Goal: Transaction & Acquisition: Book appointment/travel/reservation

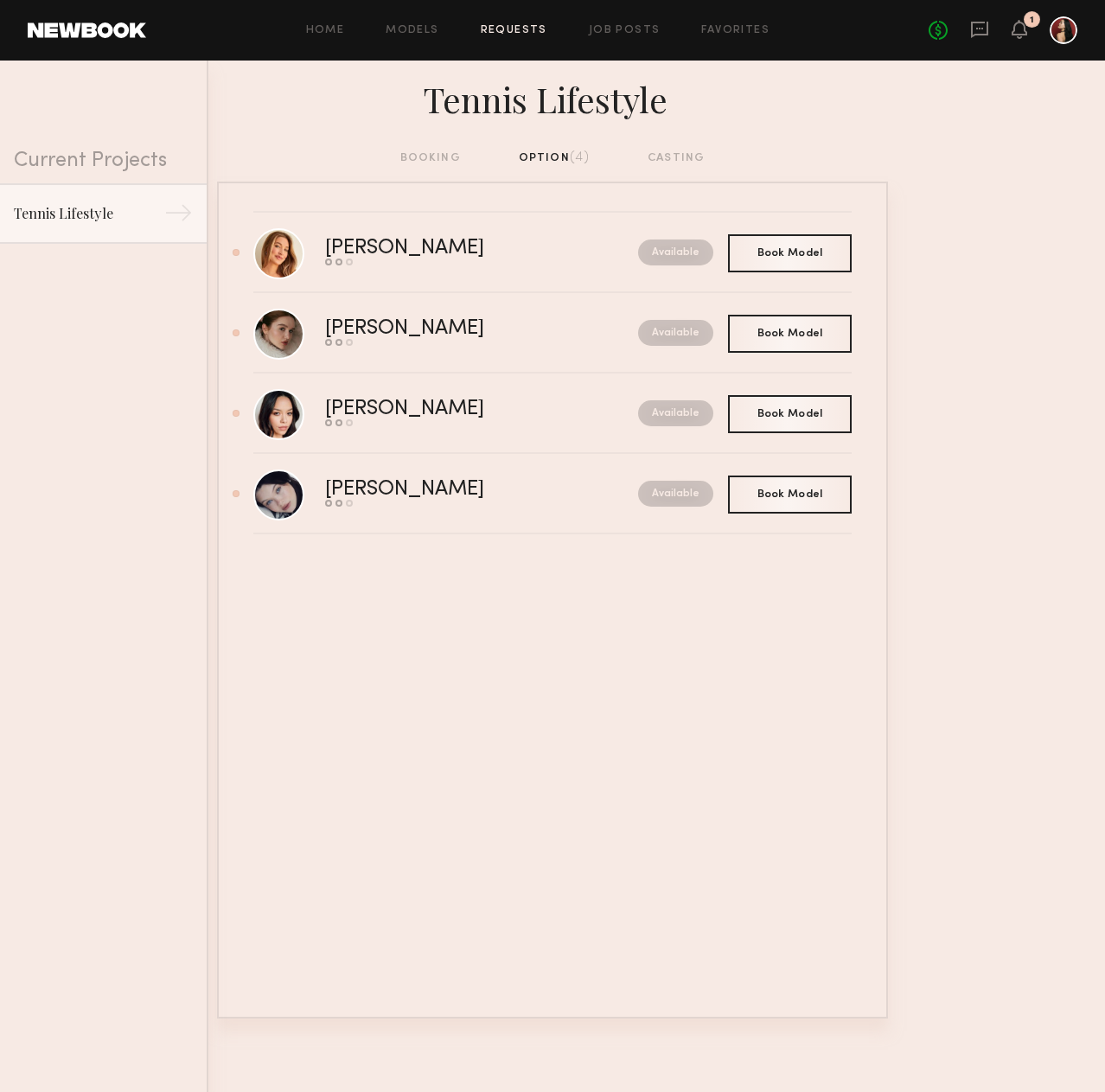
drag, startPoint x: 1013, startPoint y: 369, endPoint x: 1006, endPoint y: 345, distance: 25.0
click at [1013, 369] on nb-requests-list-container "Karissa Y. Send request Model response Book model Available Book Model Book Olg…" at bounding box center [552, 600] width 1105 height 837
click at [520, 258] on div "Karissa Y." at bounding box center [443, 248] width 236 height 20
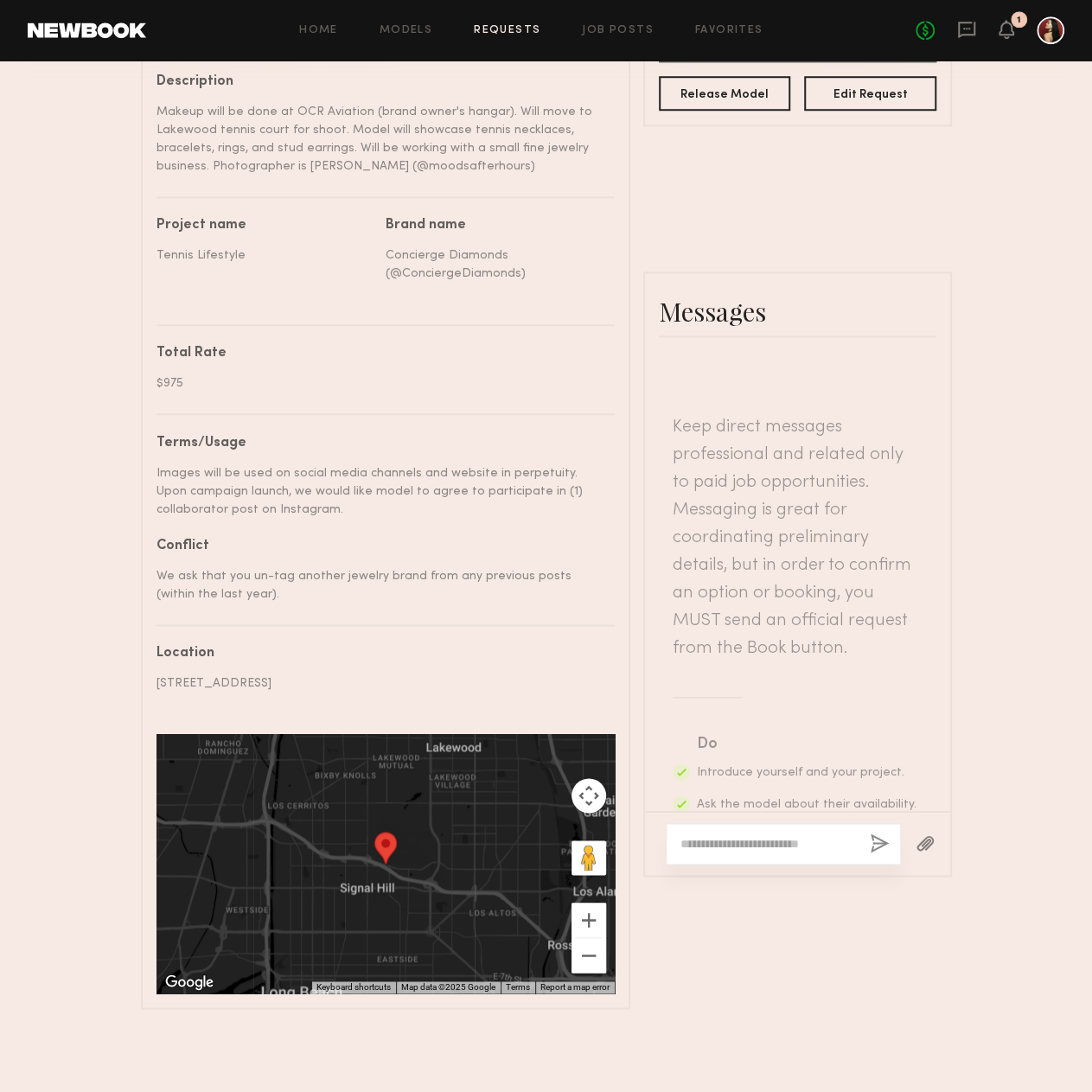
scroll to position [667, 0]
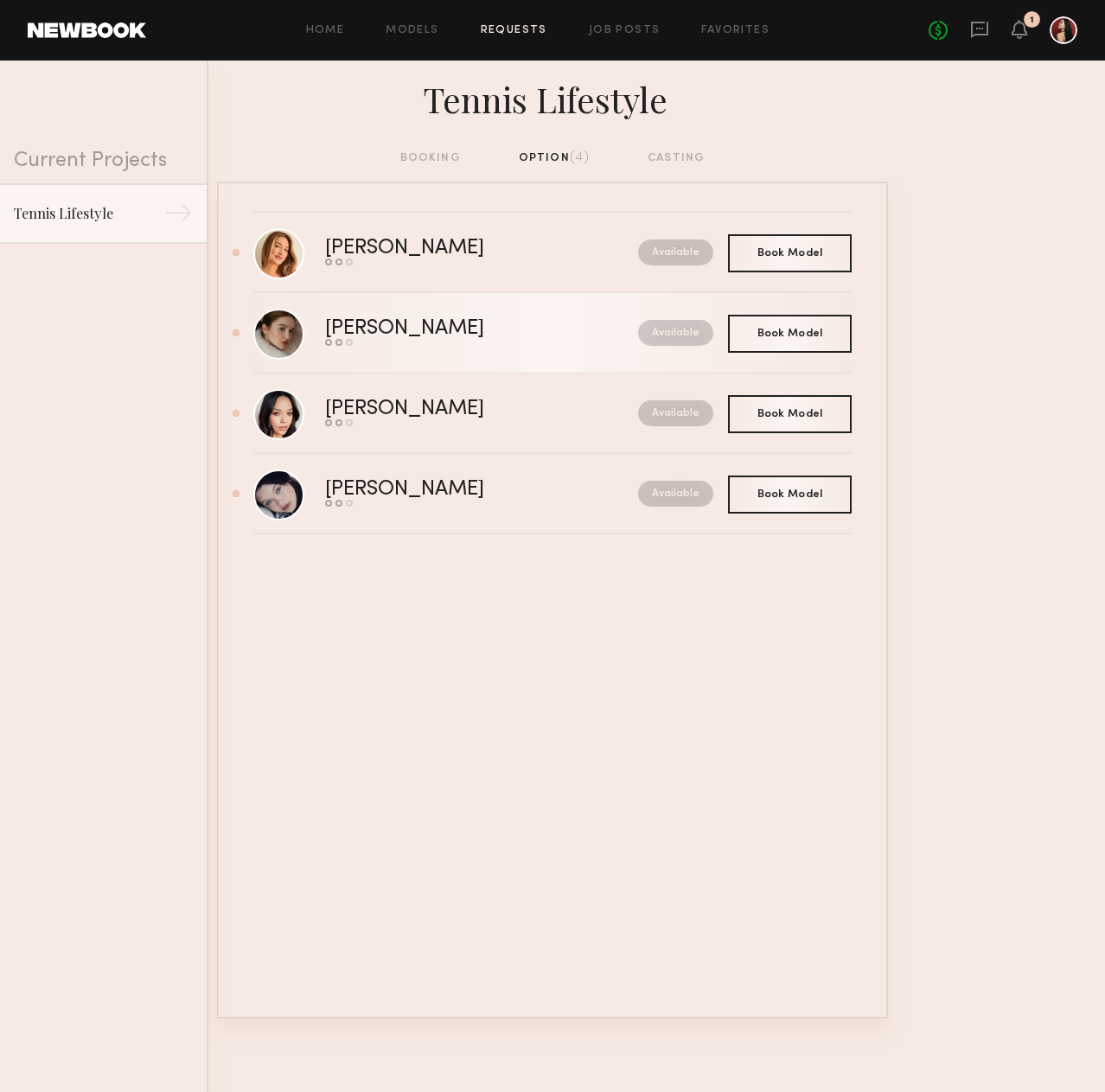
click at [476, 344] on div "Send request Model response Book model" at bounding box center [443, 343] width 236 height 7
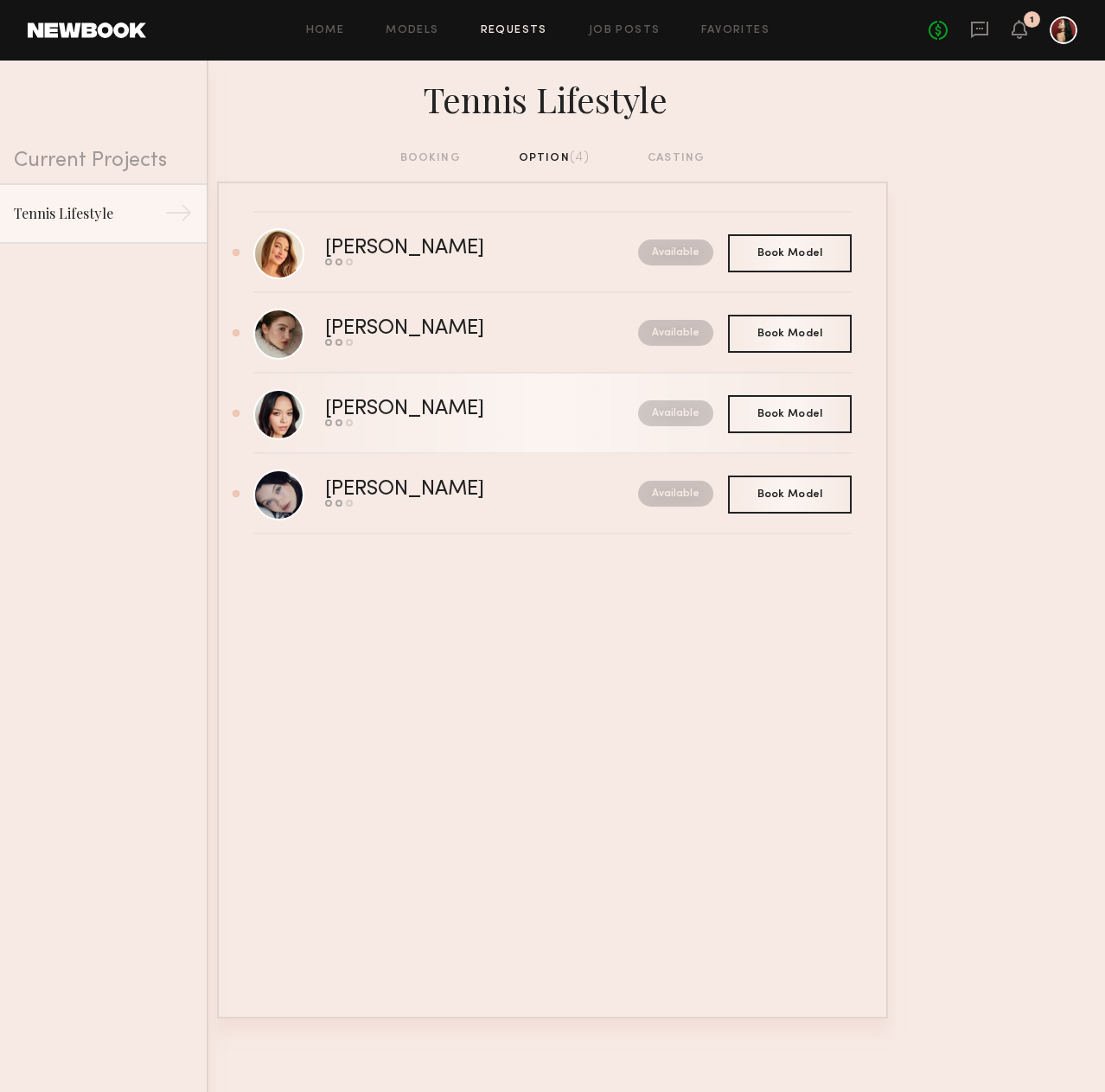
click at [461, 418] on div "[PERSON_NAME]" at bounding box center [443, 410] width 236 height 20
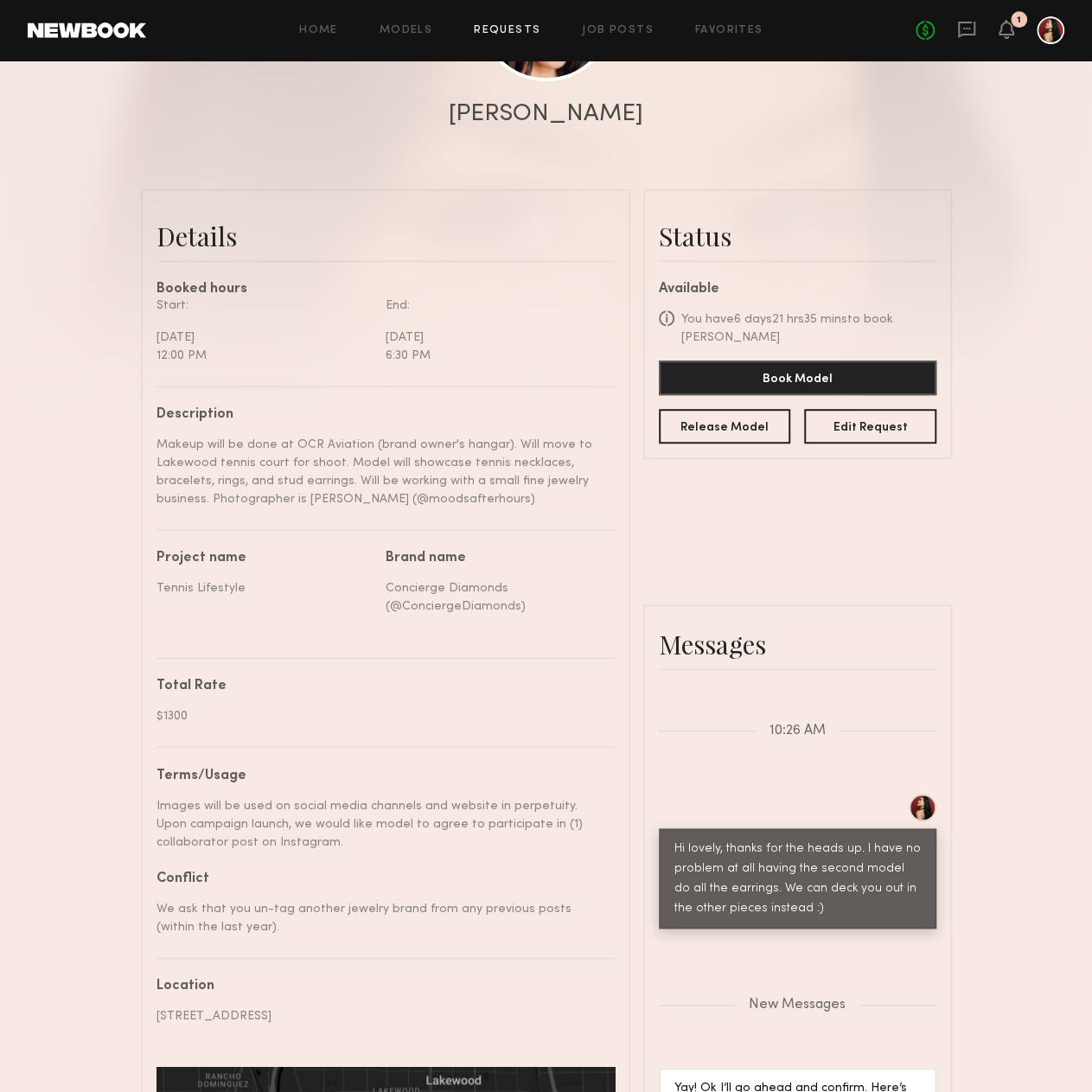
scroll to position [519, 0]
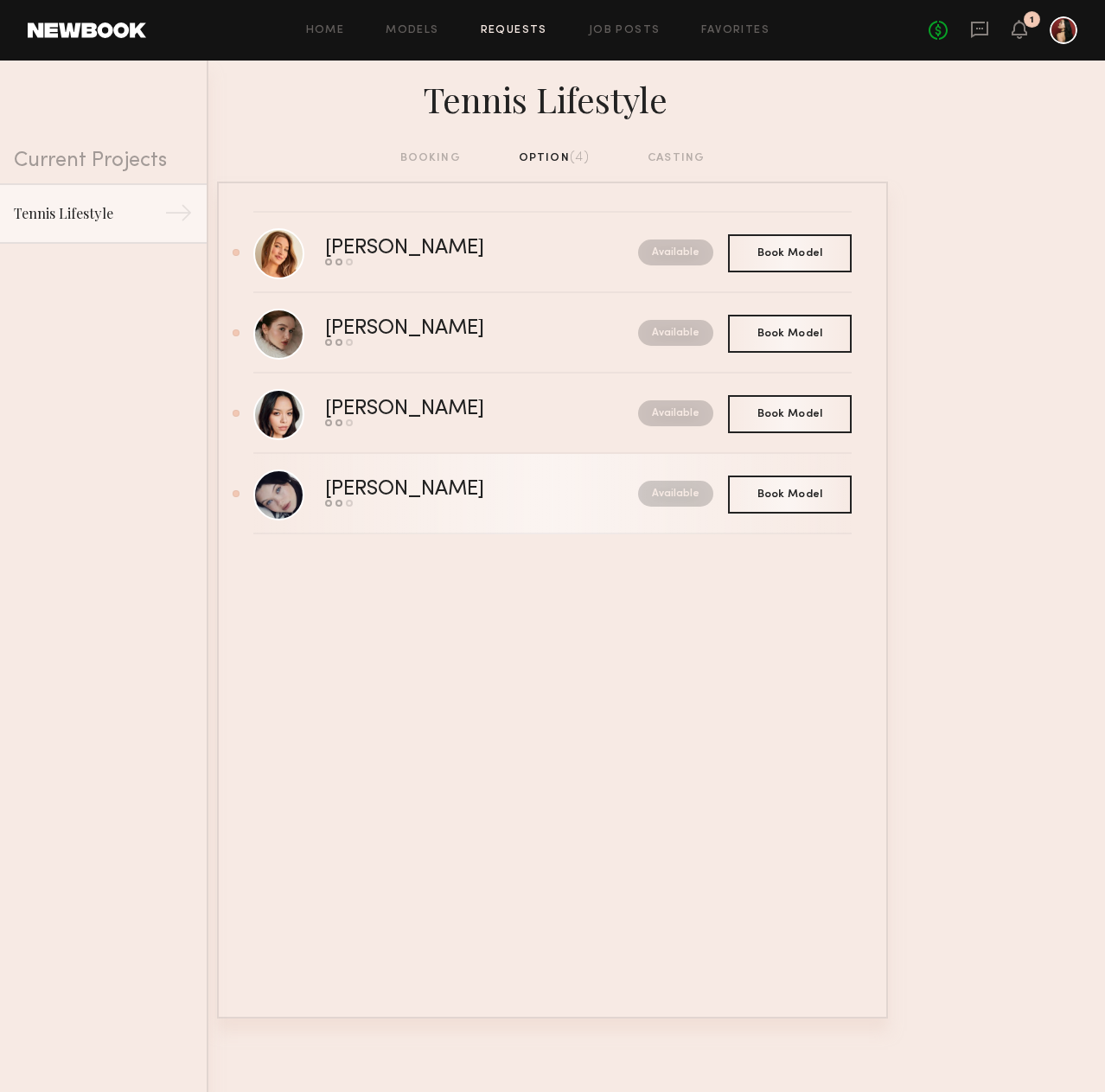
click at [405, 515] on link "Marina F. Send request Model response Book model Available" at bounding box center [552, 494] width 598 height 81
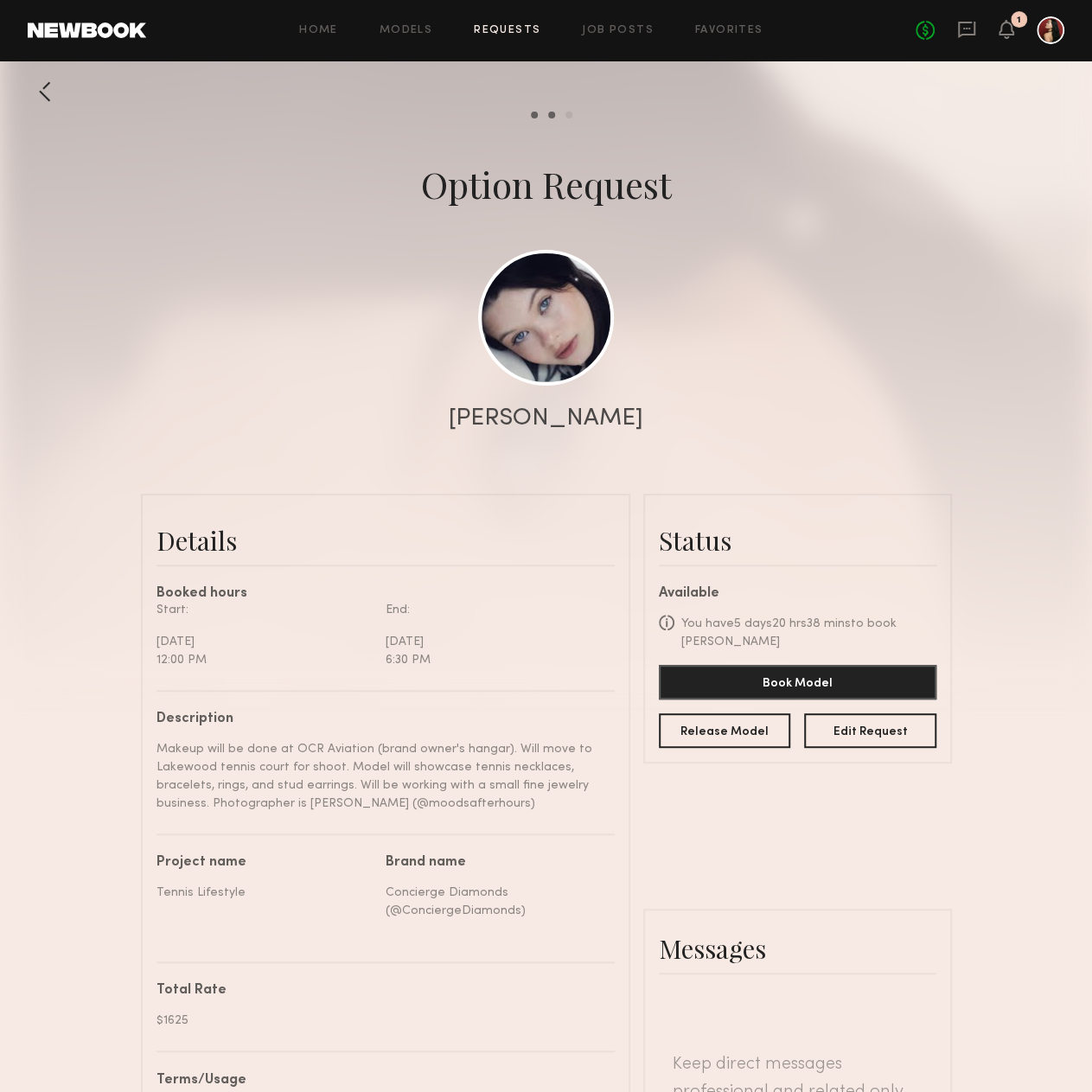
click at [51, 87] on div at bounding box center [45, 92] width 35 height 35
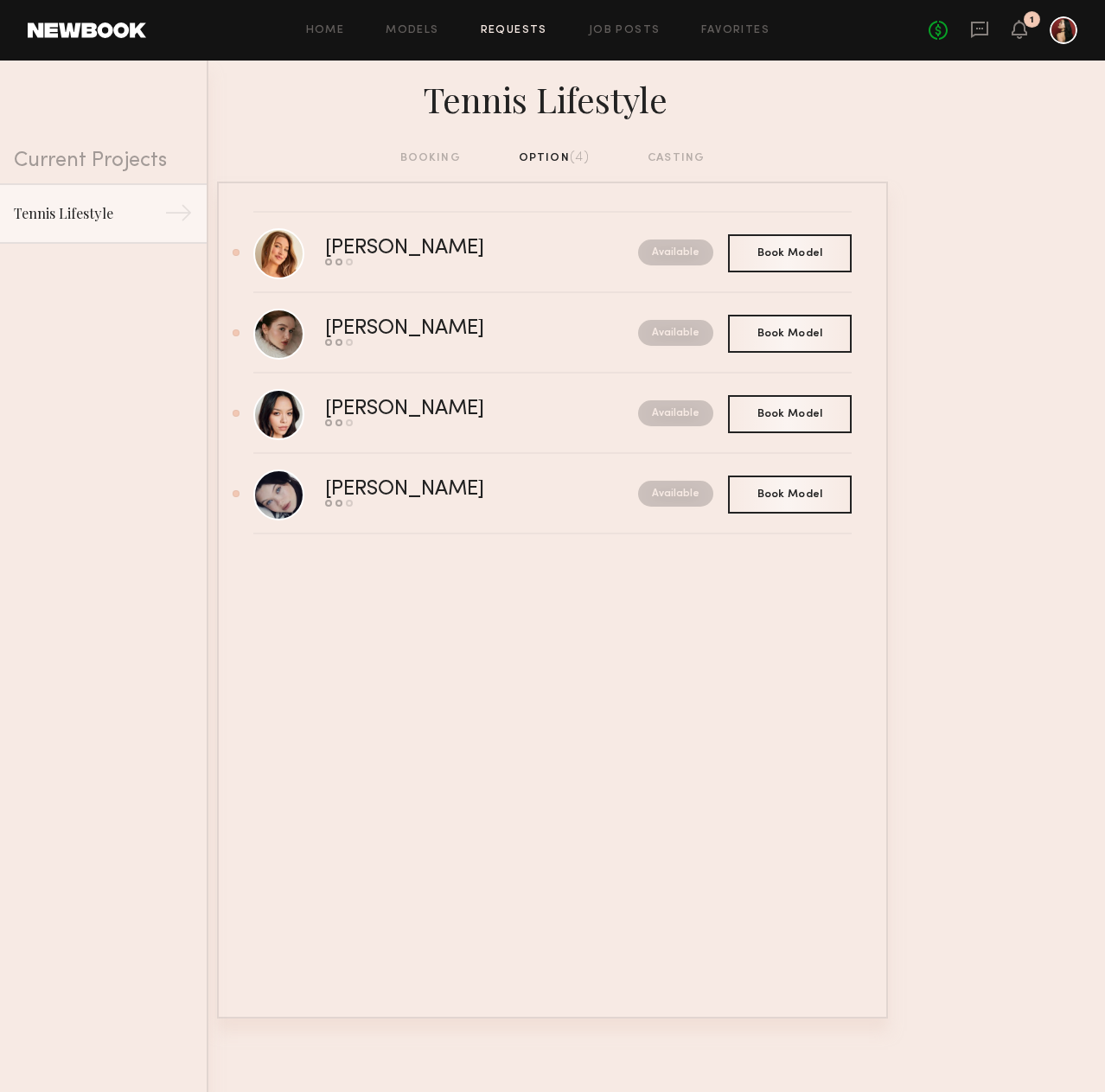
click at [1033, 307] on nb-requests-list-container "Karissa Y. Send request Model response Book model Available Book Model Book Olg…" at bounding box center [552, 600] width 1105 height 837
click at [356, 491] on div "Marina F." at bounding box center [443, 490] width 236 height 20
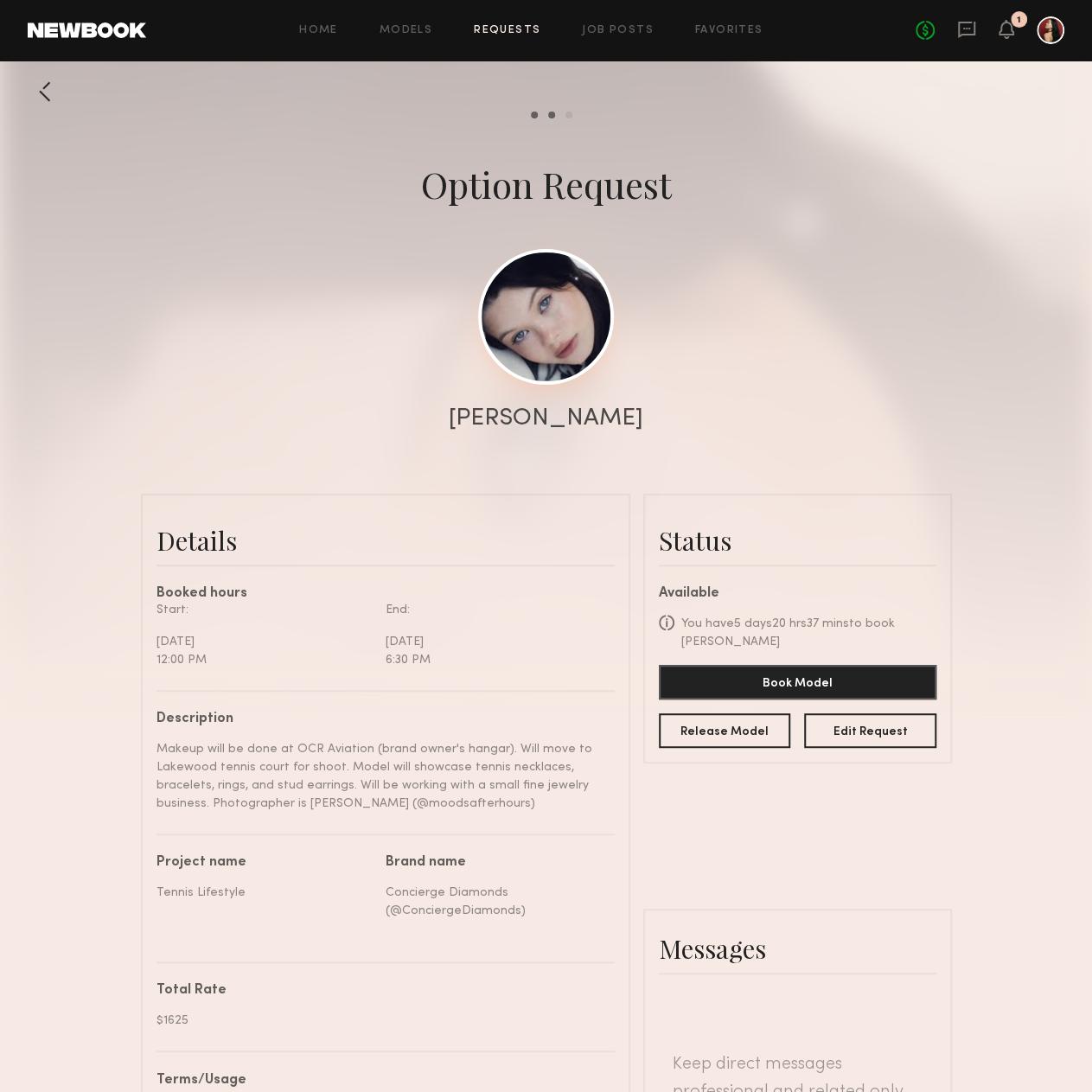
click at [545, 307] on link at bounding box center [546, 317] width 136 height 136
click at [39, 85] on div at bounding box center [45, 92] width 35 height 35
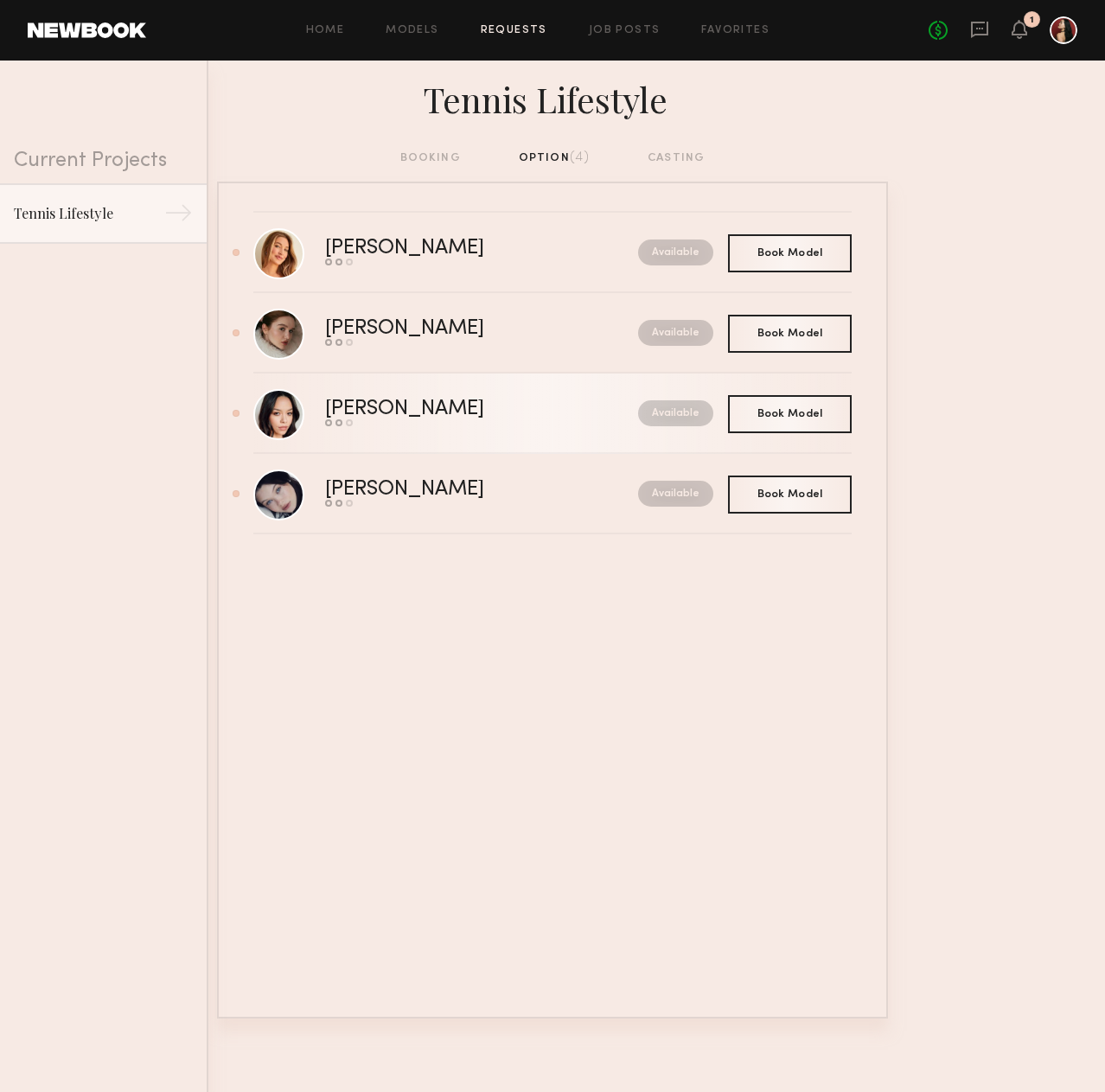
click at [382, 414] on div "[PERSON_NAME]" at bounding box center [443, 410] width 236 height 20
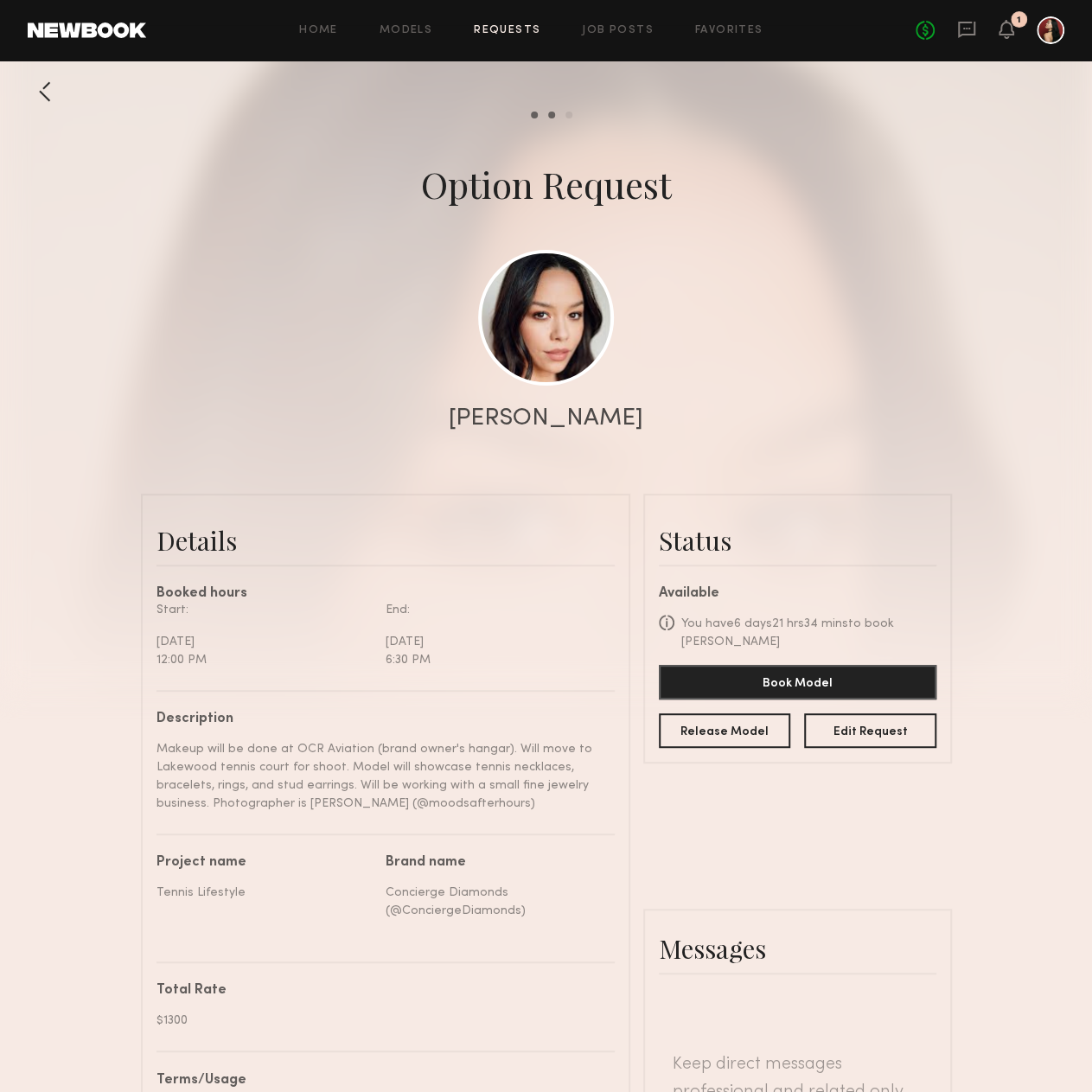
scroll to position [1157, 0]
click at [553, 284] on link at bounding box center [546, 317] width 136 height 136
click at [37, 97] on div at bounding box center [45, 92] width 35 height 35
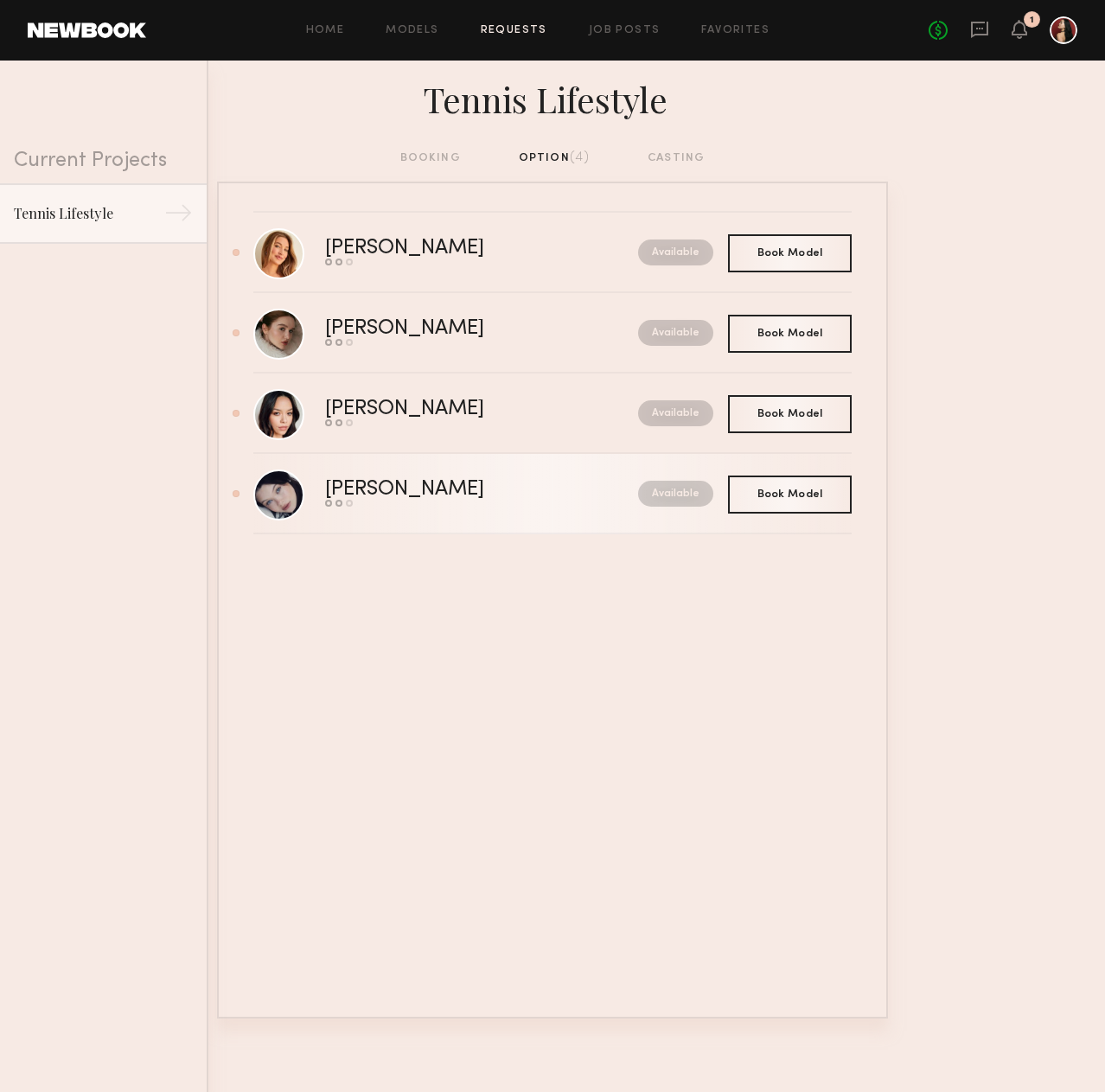
click at [375, 489] on div "Marina F." at bounding box center [443, 490] width 236 height 20
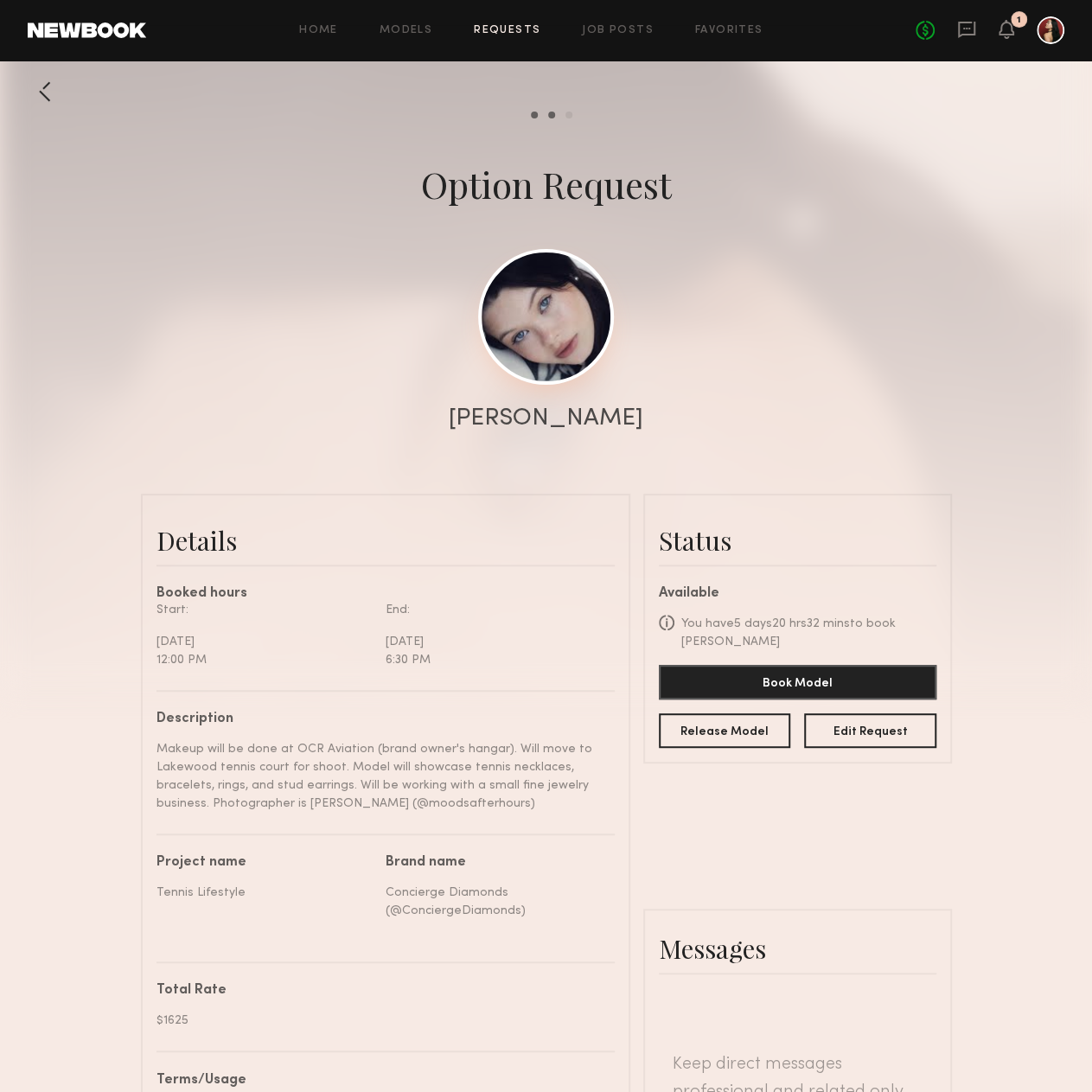
click at [579, 326] on link at bounding box center [546, 317] width 136 height 136
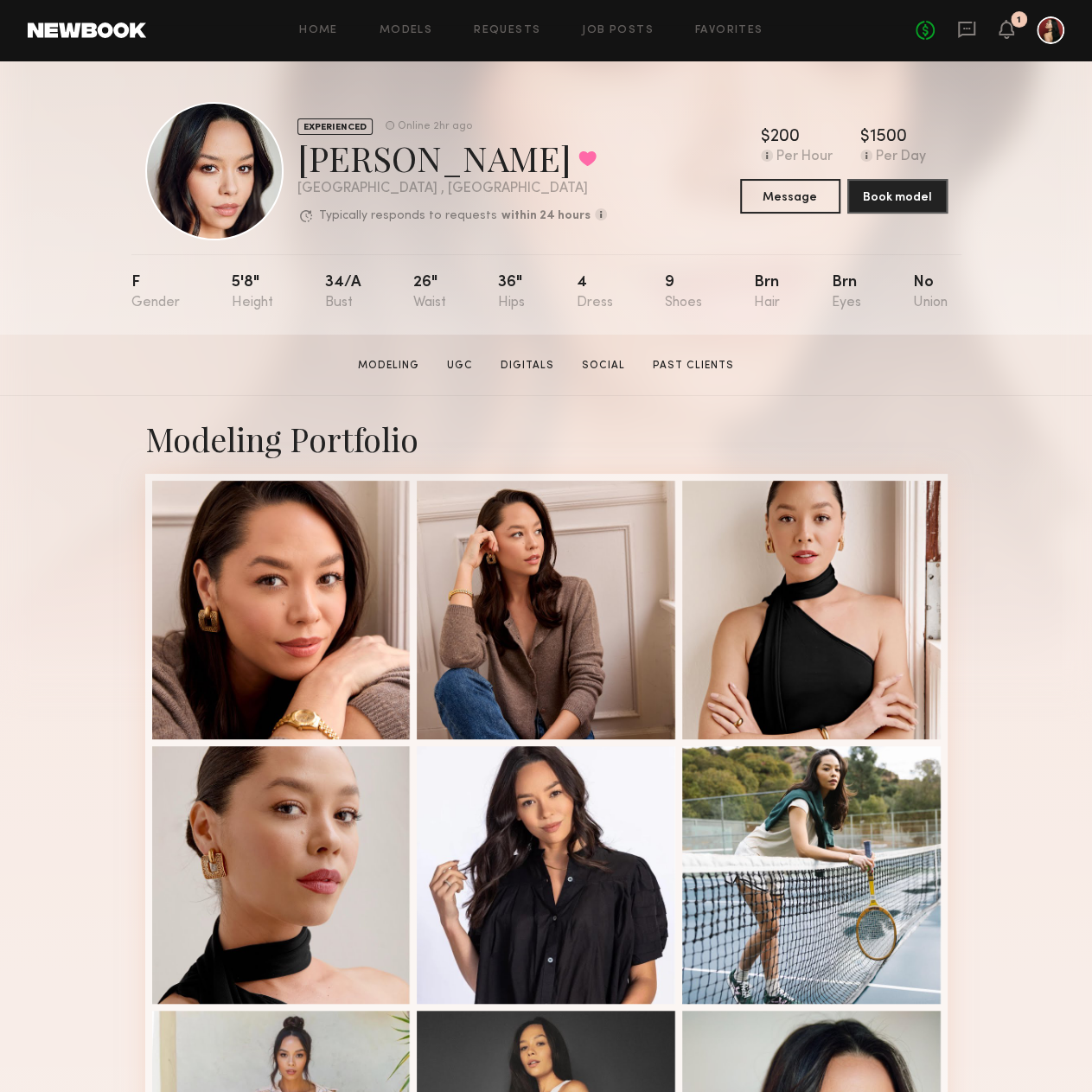
click at [1037, 551] on div "Modeling Portfolio View More" at bounding box center [546, 1003] width 1092 height 1215
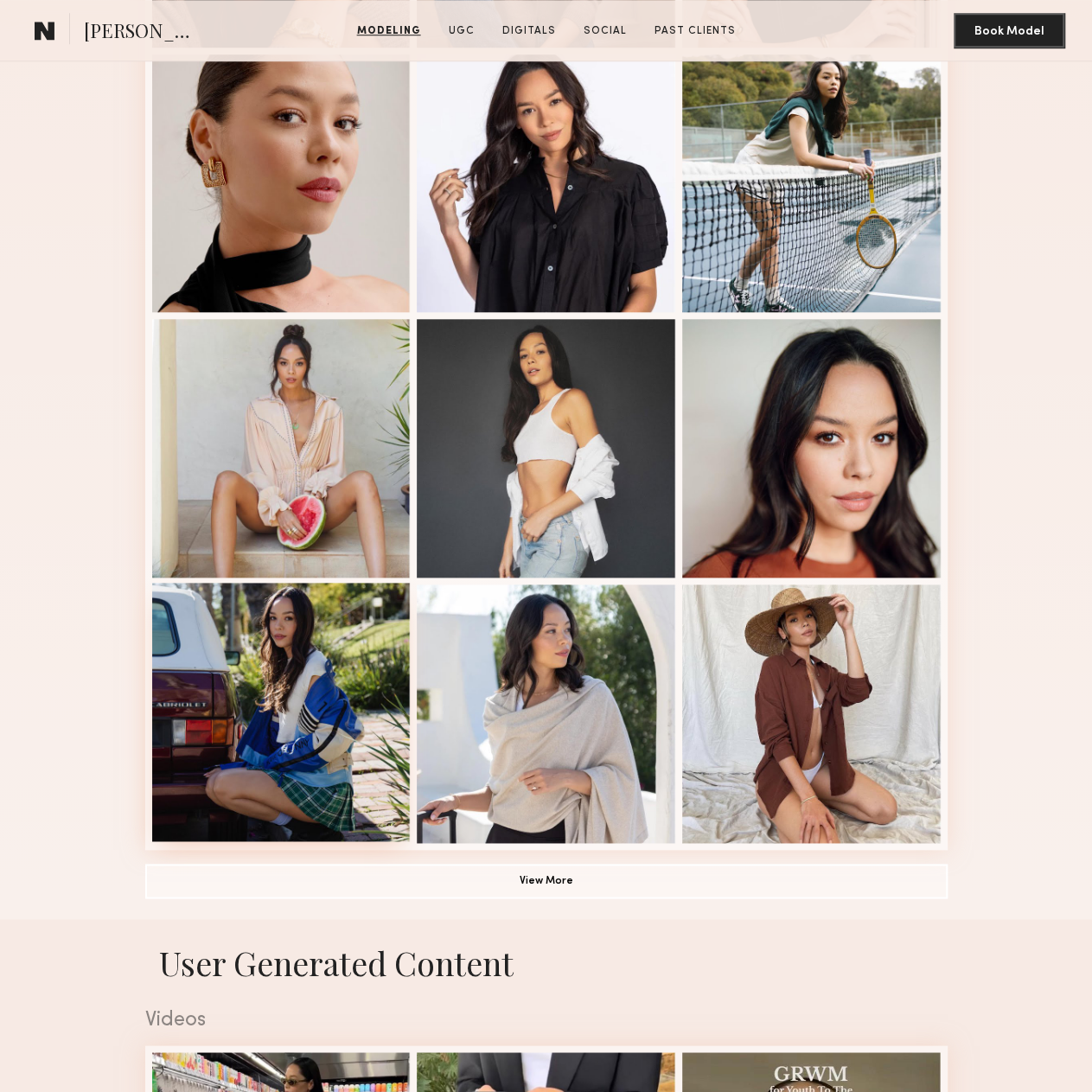
scroll to position [259, 0]
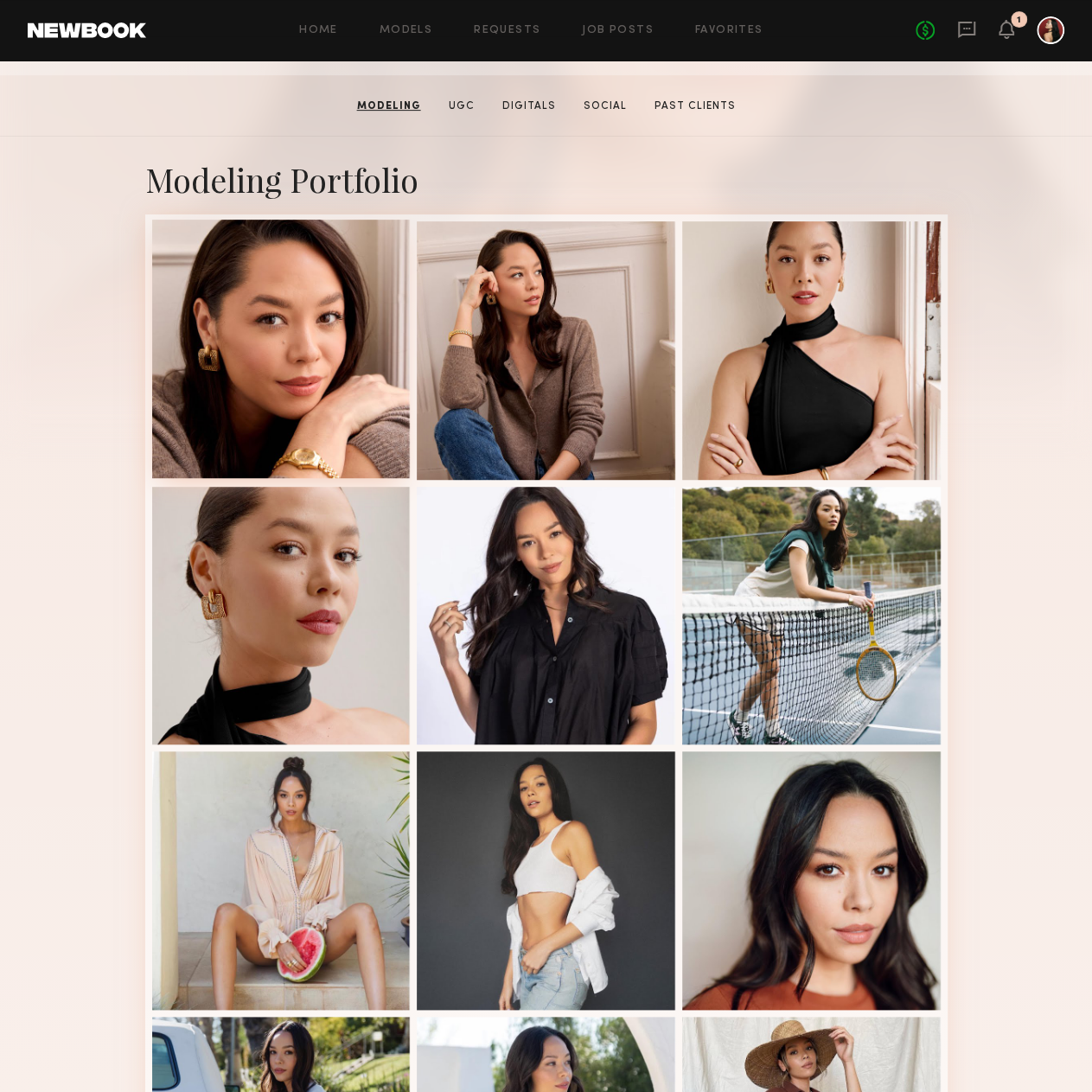
click at [211, 389] on div at bounding box center [281, 349] width 258 height 258
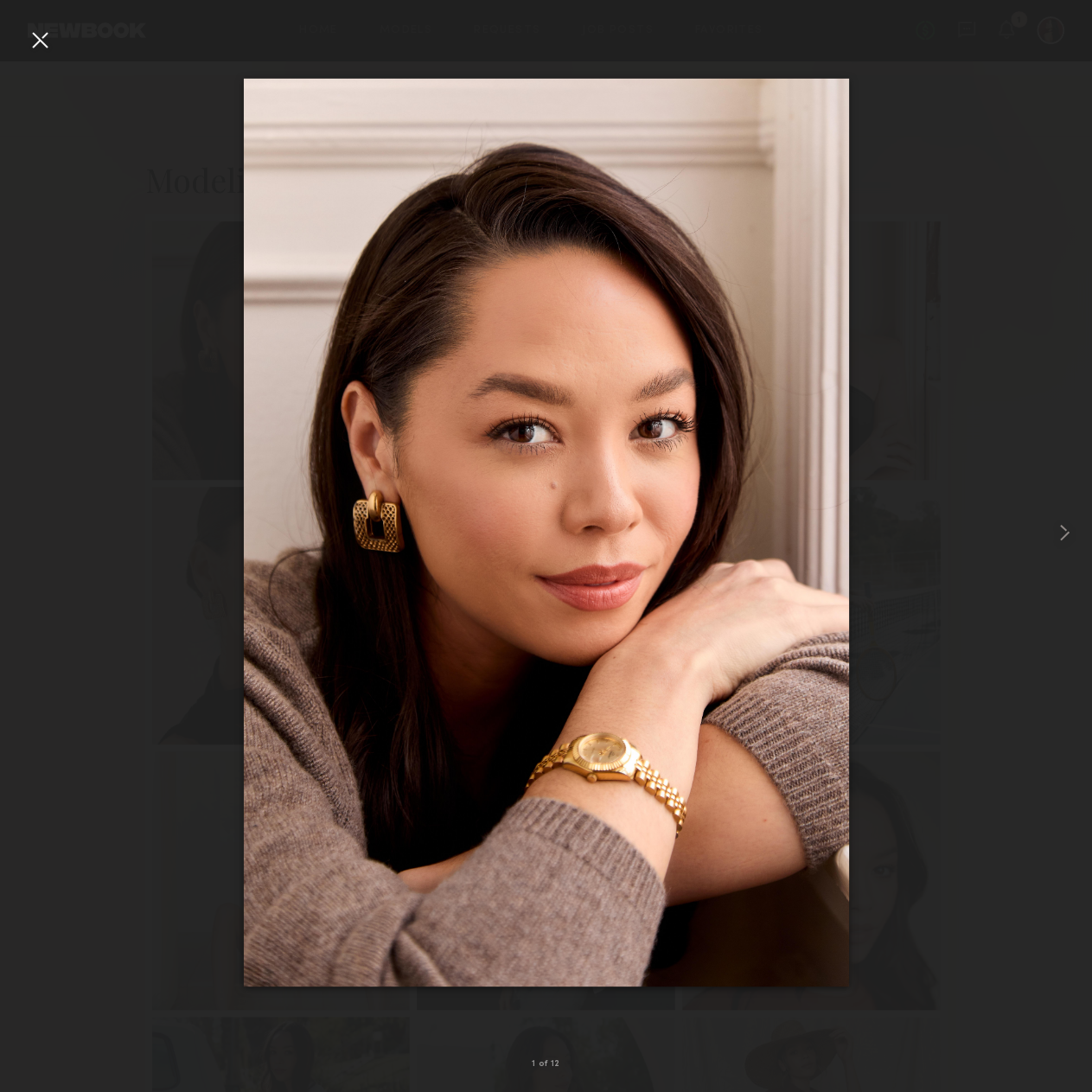
click at [991, 517] on div at bounding box center [546, 531] width 1092 height 1009
click at [37, 42] on div at bounding box center [39, 39] width 27 height 27
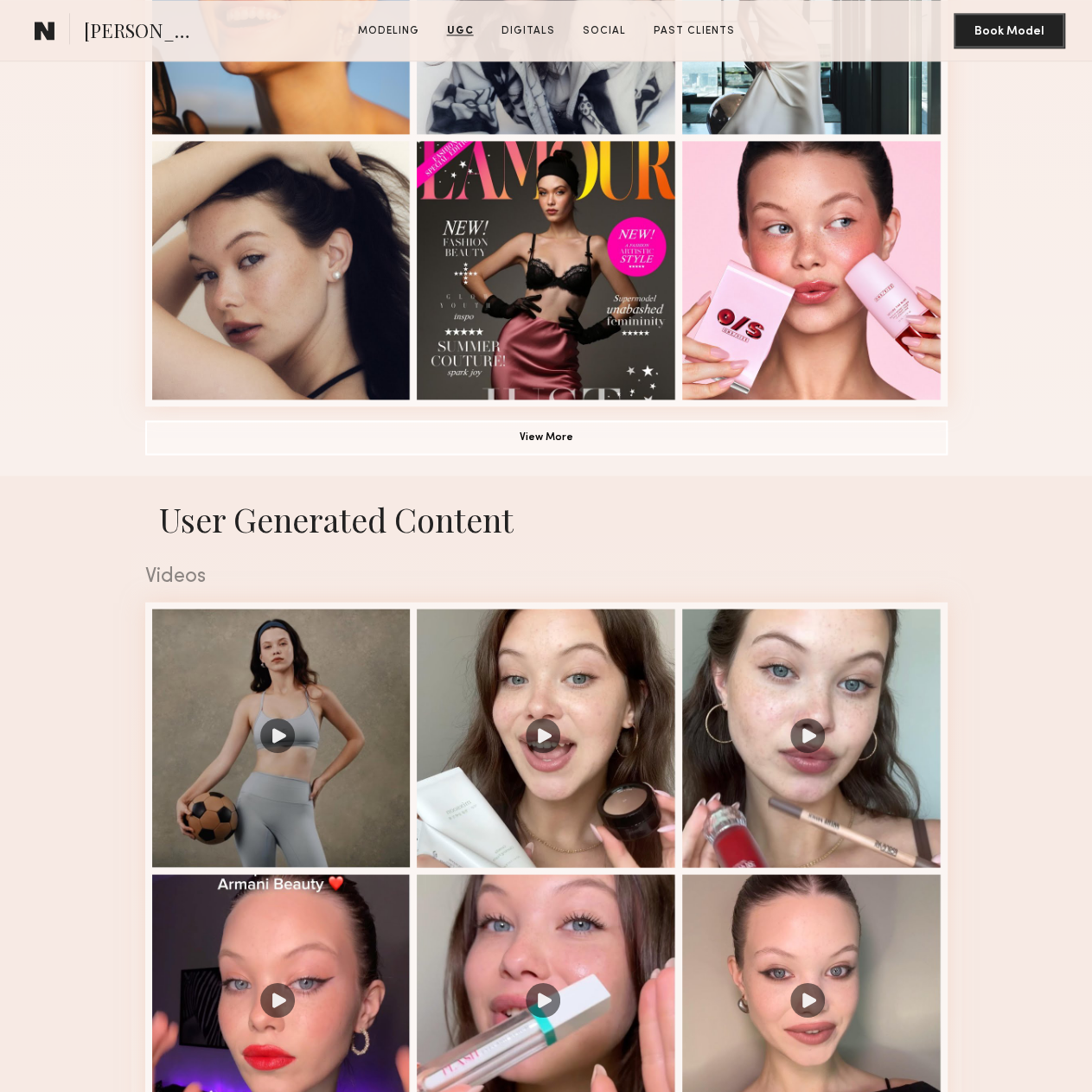
scroll to position [1037, 0]
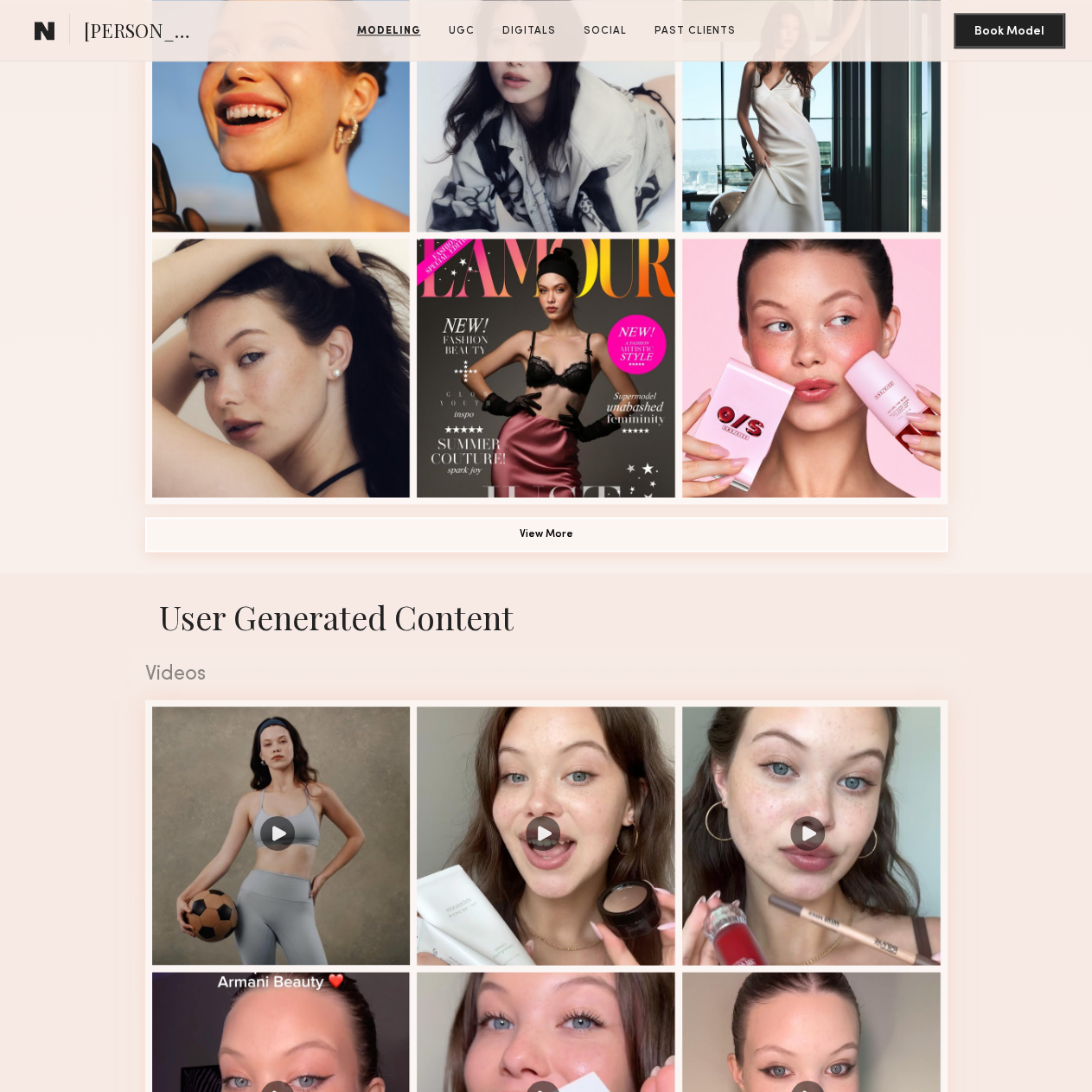
click at [505, 545] on button "View More" at bounding box center [547, 534] width 803 height 35
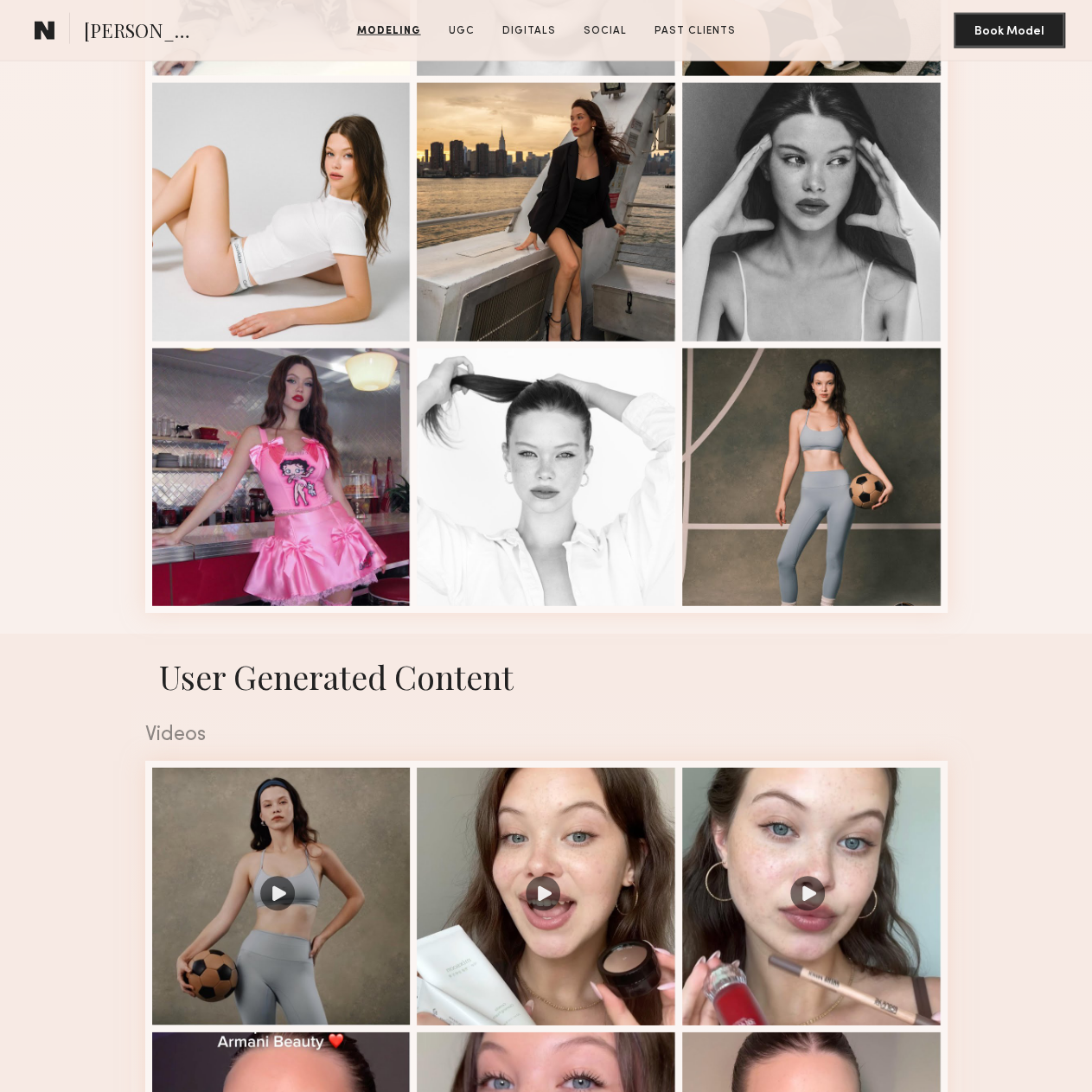
scroll to position [1032, 0]
